Goal: Contribute content

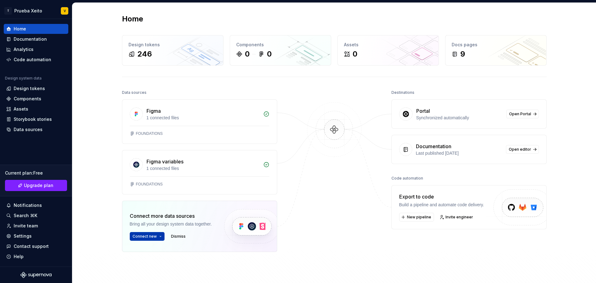
click at [147, 239] on span "Connect new" at bounding box center [145, 236] width 24 height 5
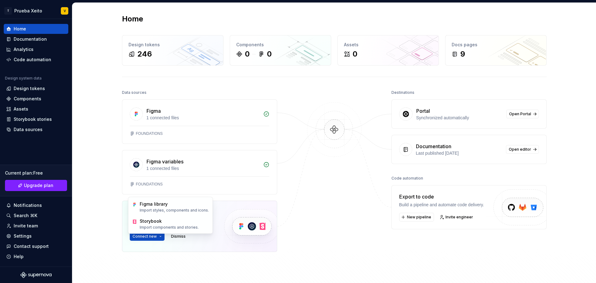
click at [212, 236] on div "Connect new Dismiss" at bounding box center [172, 236] width 84 height 9
click at [247, 225] on img at bounding box center [252, 226] width 76 height 51
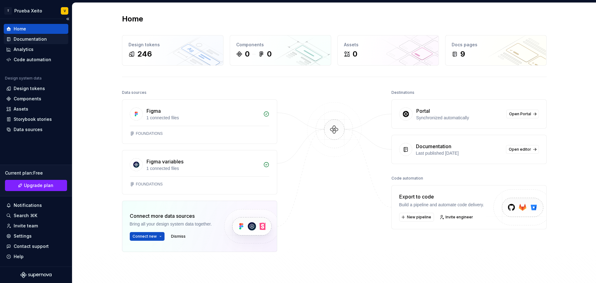
click at [34, 39] on div "Documentation" at bounding box center [30, 39] width 33 height 6
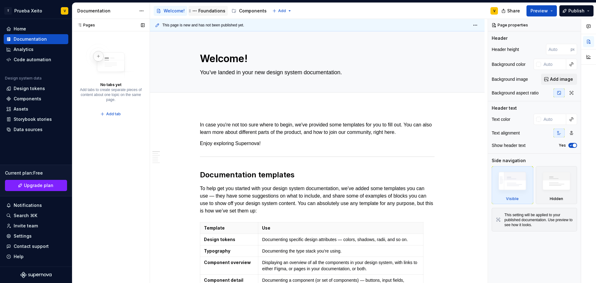
click at [208, 9] on div "Foundations" at bounding box center [211, 11] width 27 height 6
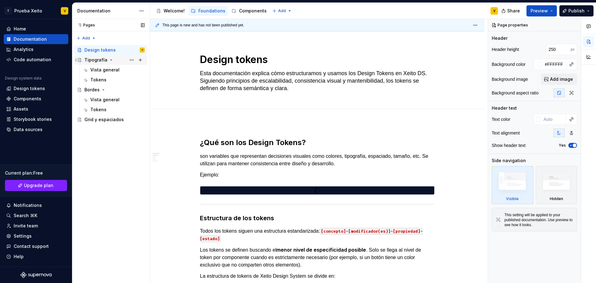
click at [95, 62] on div "Tipografía" at bounding box center [95, 60] width 23 height 6
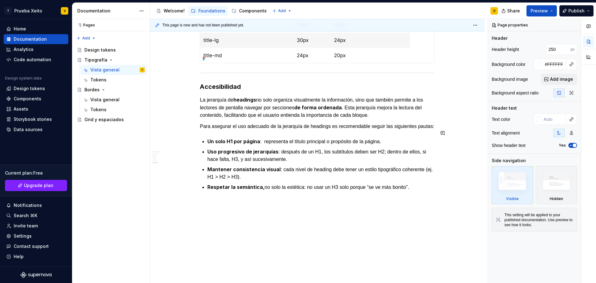
scroll to position [806, 0]
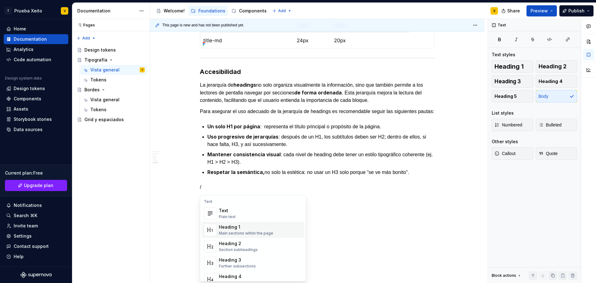
scroll to position [821, 0]
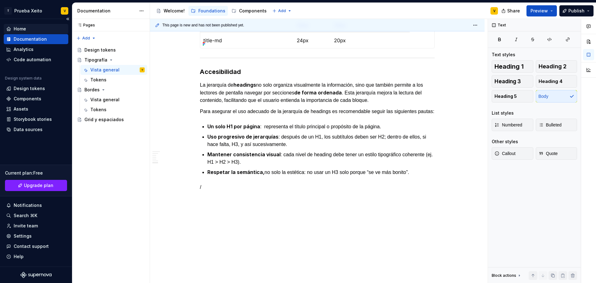
click at [15, 29] on div "Home" at bounding box center [20, 29] width 12 height 6
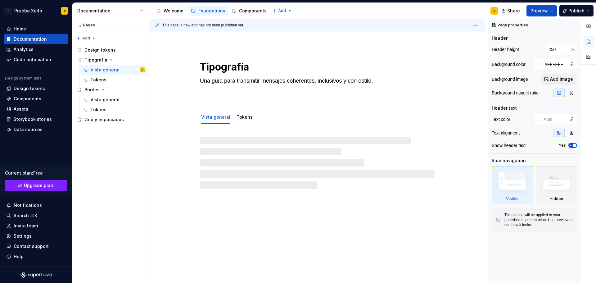
type textarea "*"
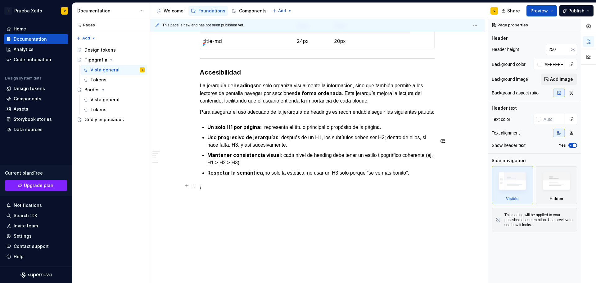
scroll to position [821, 0]
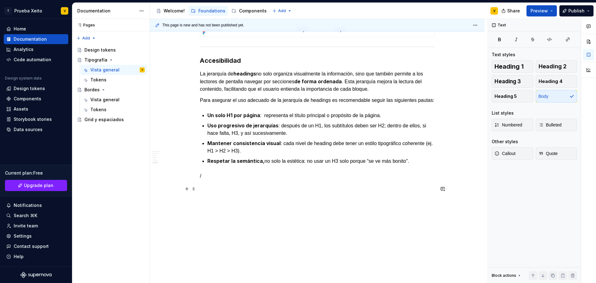
click at [224, 180] on p "/" at bounding box center [317, 175] width 235 height 7
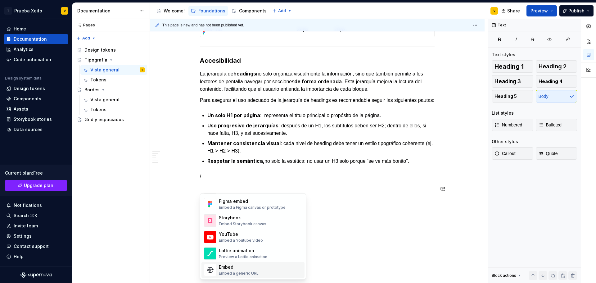
scroll to position [215, 0]
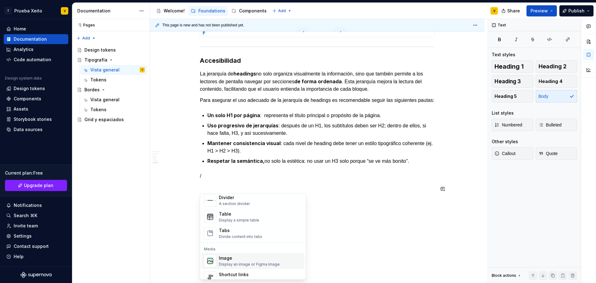
click at [239, 260] on div "Image" at bounding box center [249, 258] width 61 height 6
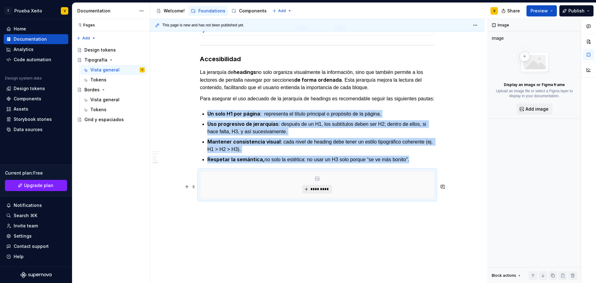
click at [312, 193] on button "*********" at bounding box center [317, 189] width 30 height 9
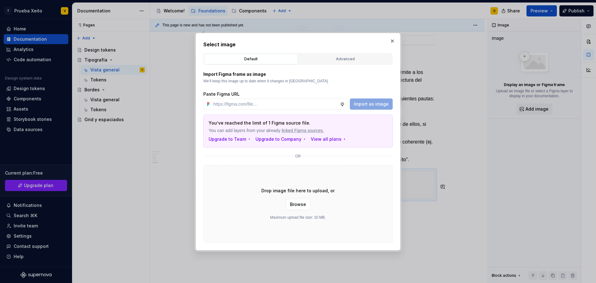
click at [354, 53] on div "Select image Default Advanced Import Figma frame as image We’ll keep this image…" at bounding box center [297, 142] width 189 height 202
click at [348, 59] on div "Advanced" at bounding box center [345, 59] width 89 height 6
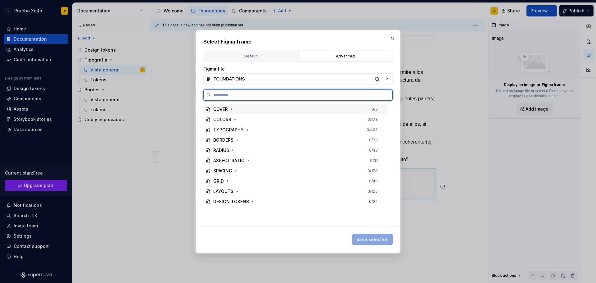
click at [241, 108] on div "COVER 0 / 3" at bounding box center [295, 109] width 184 height 10
click at [229, 119] on div "Cover" at bounding box center [225, 119] width 13 height 6
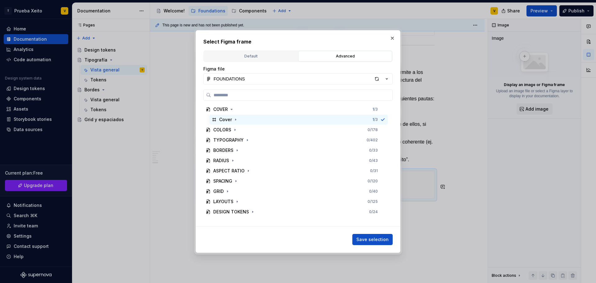
drag, startPoint x: 381, startPoint y: 241, endPoint x: 283, endPoint y: 272, distance: 103.1
click at [380, 241] on span "Save selection" at bounding box center [372, 239] width 32 height 6
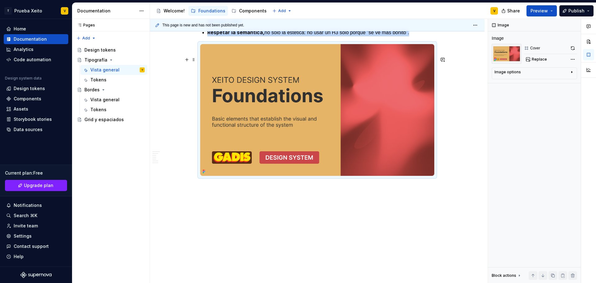
scroll to position [960, 0]
click at [195, 55] on span at bounding box center [193, 59] width 5 height 9
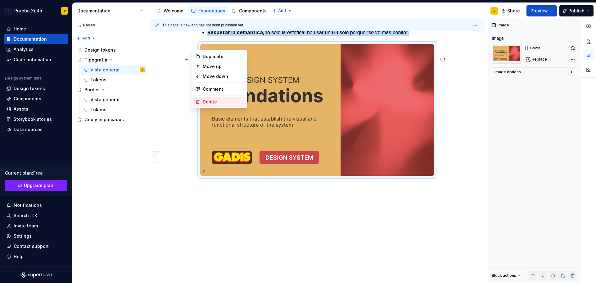
click at [212, 100] on div "Delete" at bounding box center [223, 102] width 40 height 6
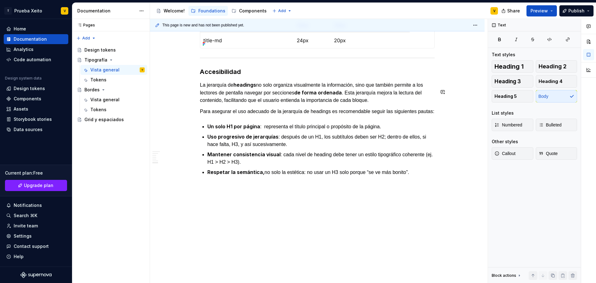
type textarea "*"
